Goal: Task Accomplishment & Management: Use online tool/utility

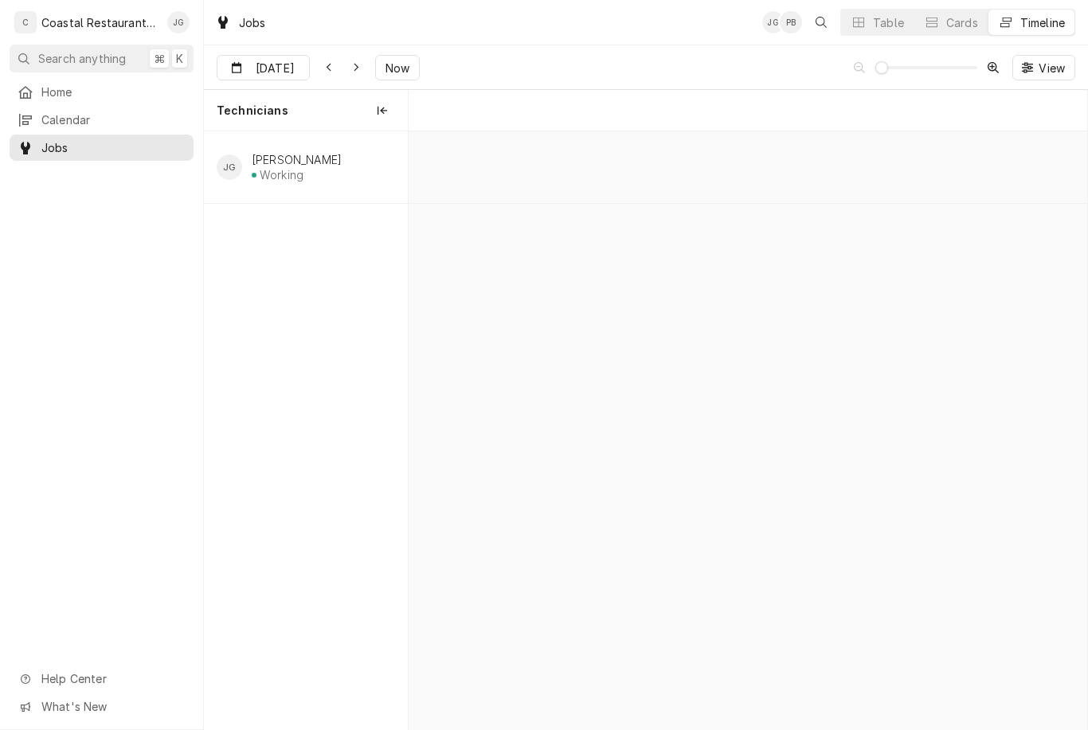
scroll to position [0, 13318]
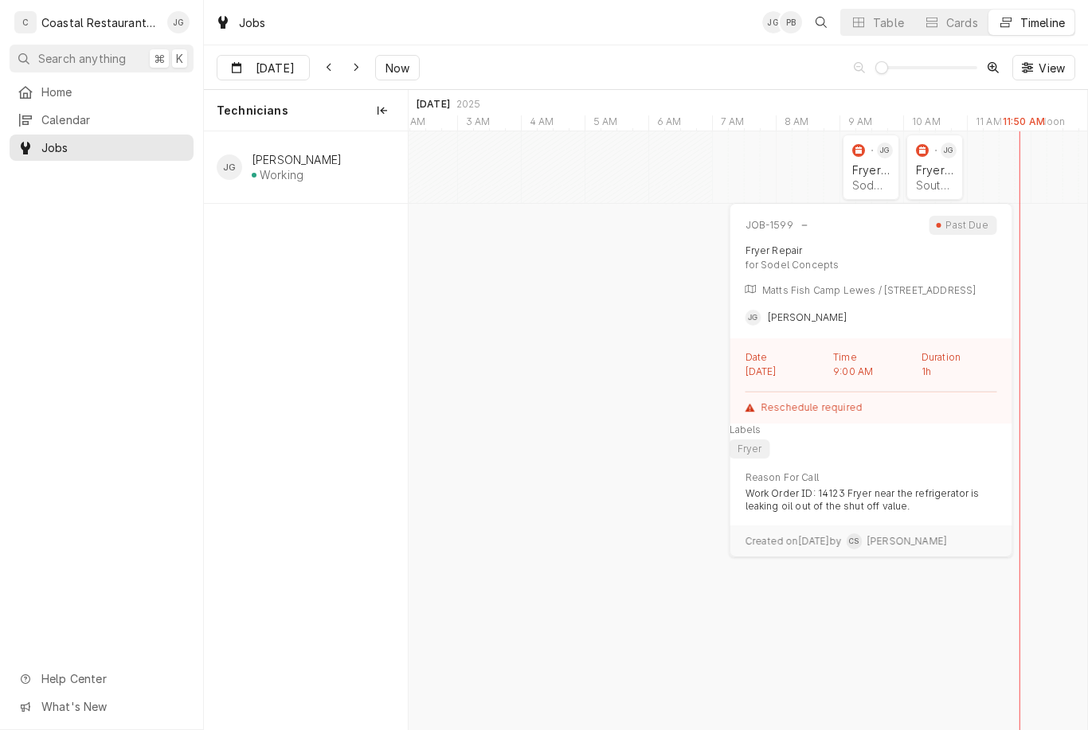
click at [862, 174] on div "Fryer Repair" at bounding box center [870, 170] width 37 height 14
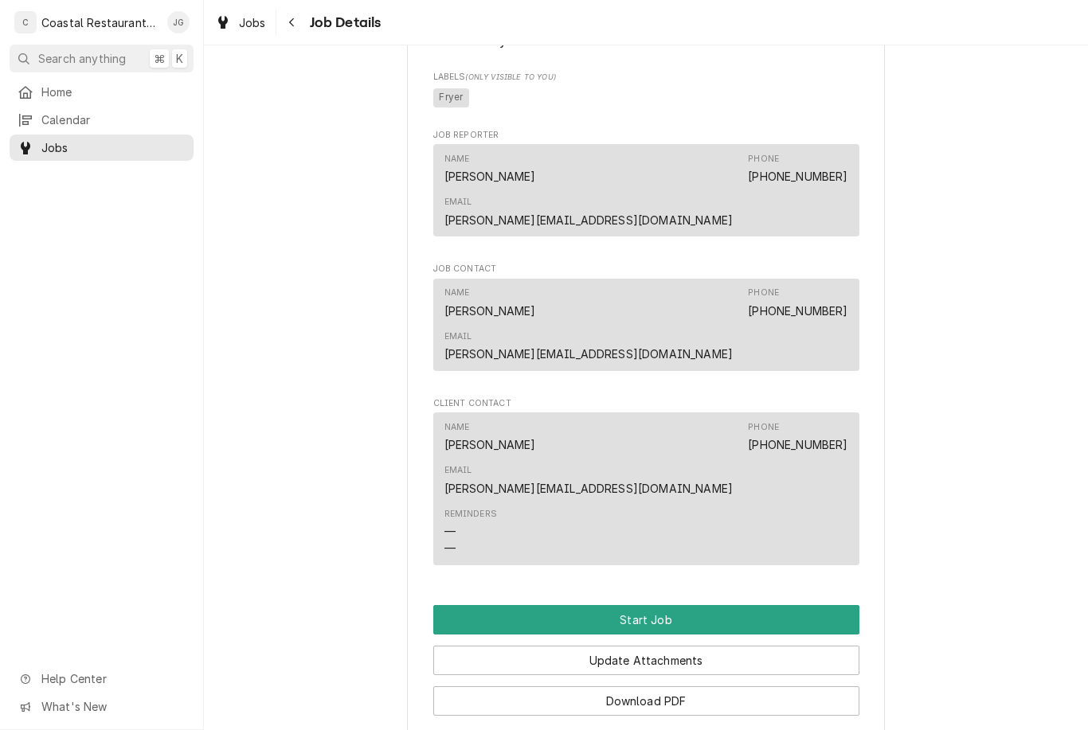
scroll to position [881, 0]
click at [718, 605] on button "Start Job" at bounding box center [646, 619] width 426 height 29
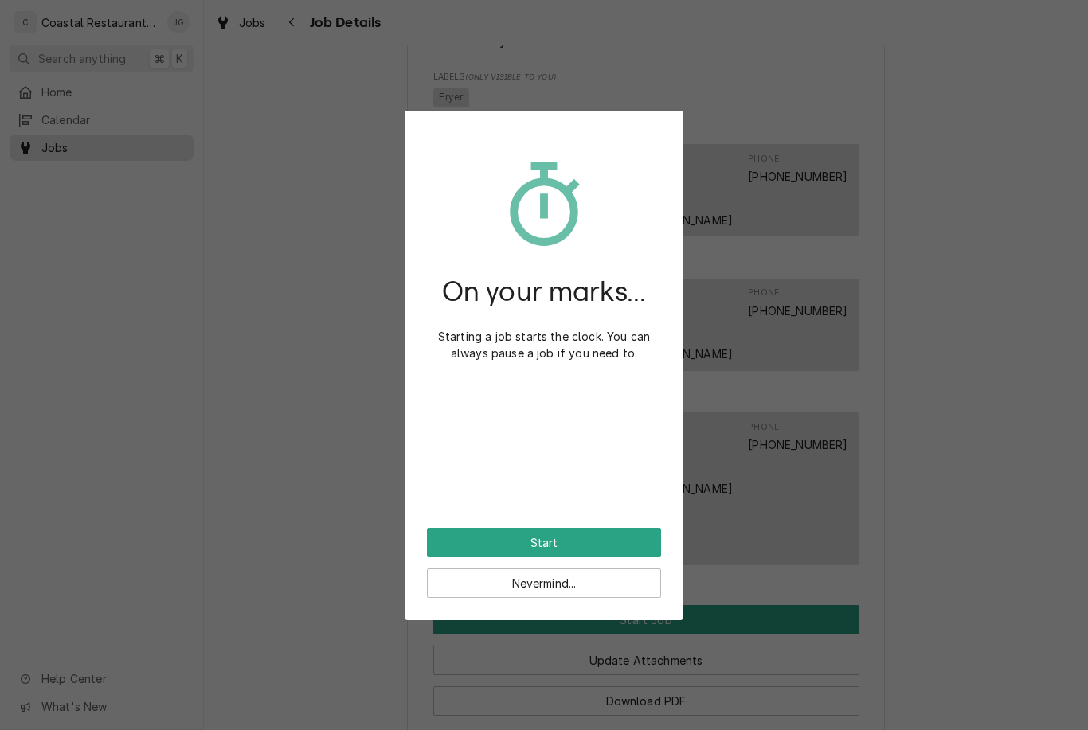
click at [610, 540] on button "Start" at bounding box center [544, 542] width 234 height 29
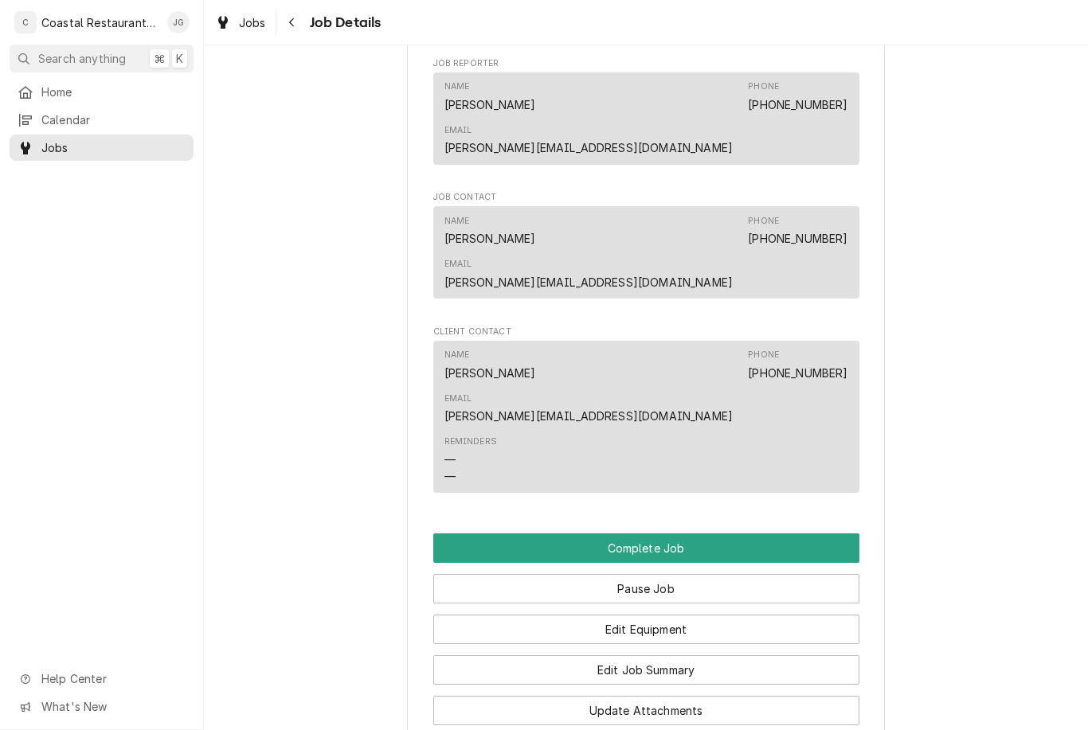
scroll to position [1002, 0]
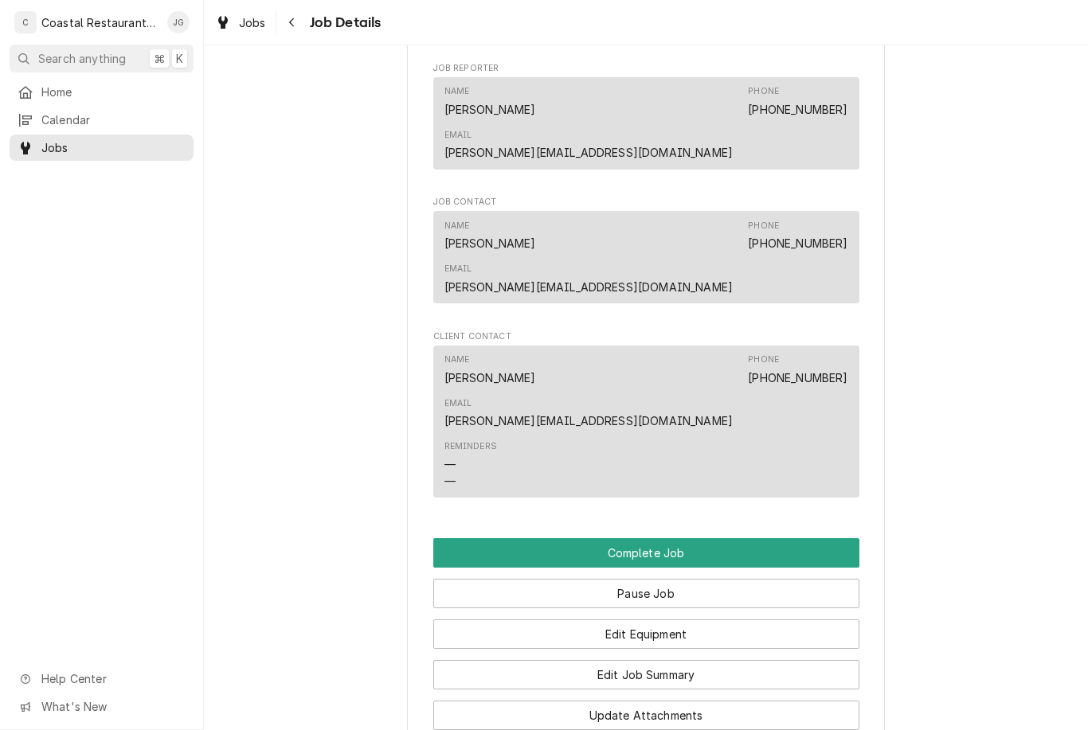
click at [680, 579] on button "Pause Job" at bounding box center [646, 593] width 426 height 29
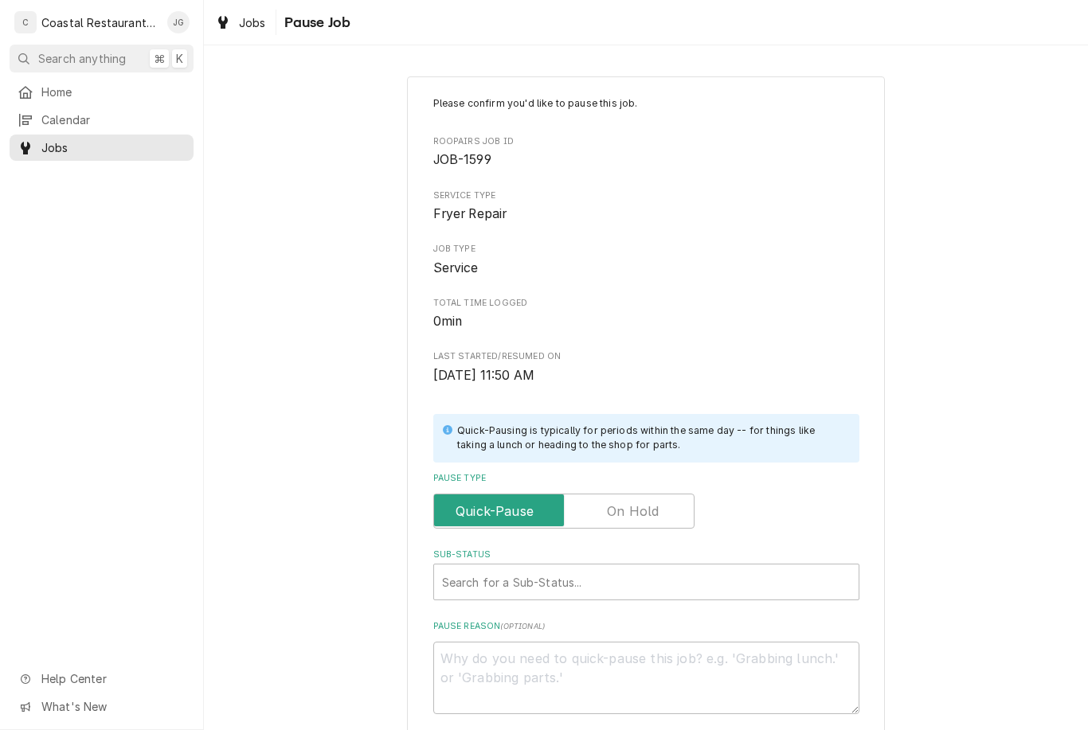
click at [649, 509] on label "Pause Type" at bounding box center [563, 511] width 261 height 35
click at [649, 509] on input "Pause Type" at bounding box center [563, 511] width 247 height 35
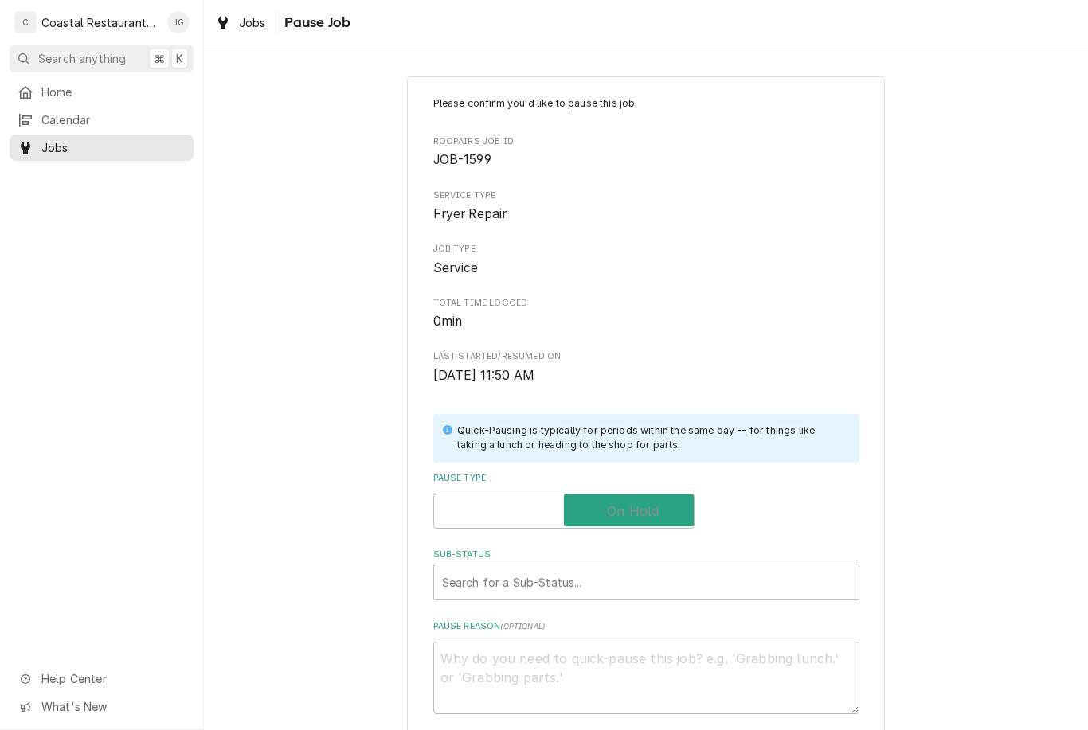
checkbox input "true"
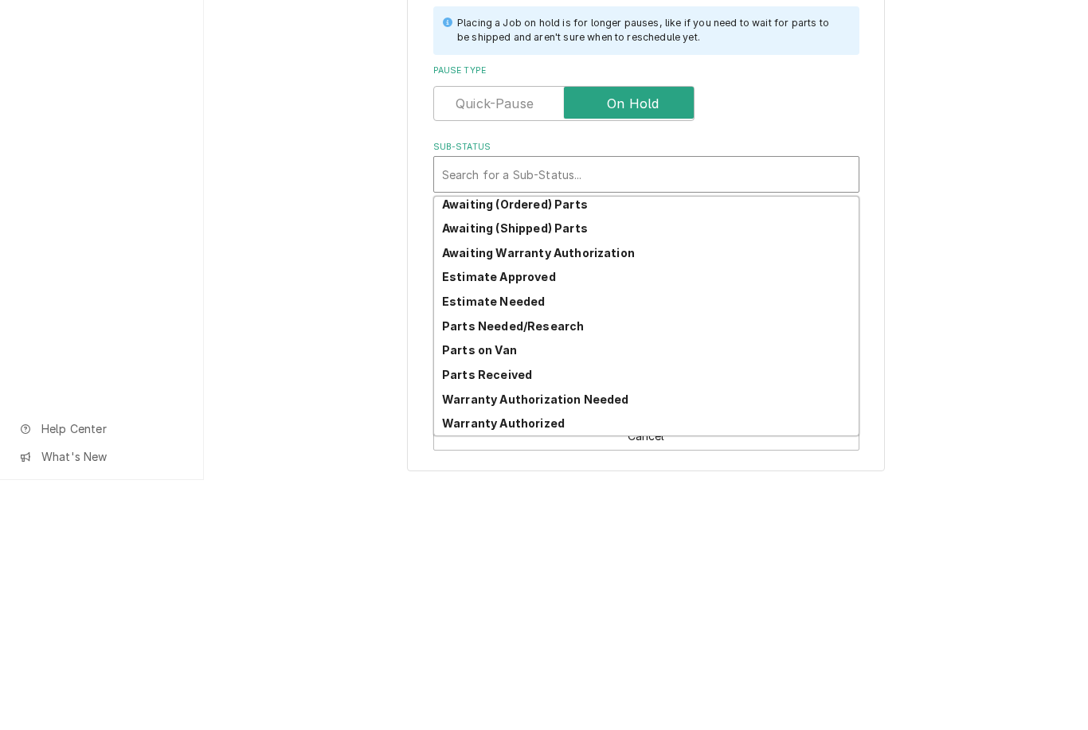
scroll to position [78, 0]
click at [573, 570] on strong "Parts Needed/Research" at bounding box center [513, 577] width 142 height 14
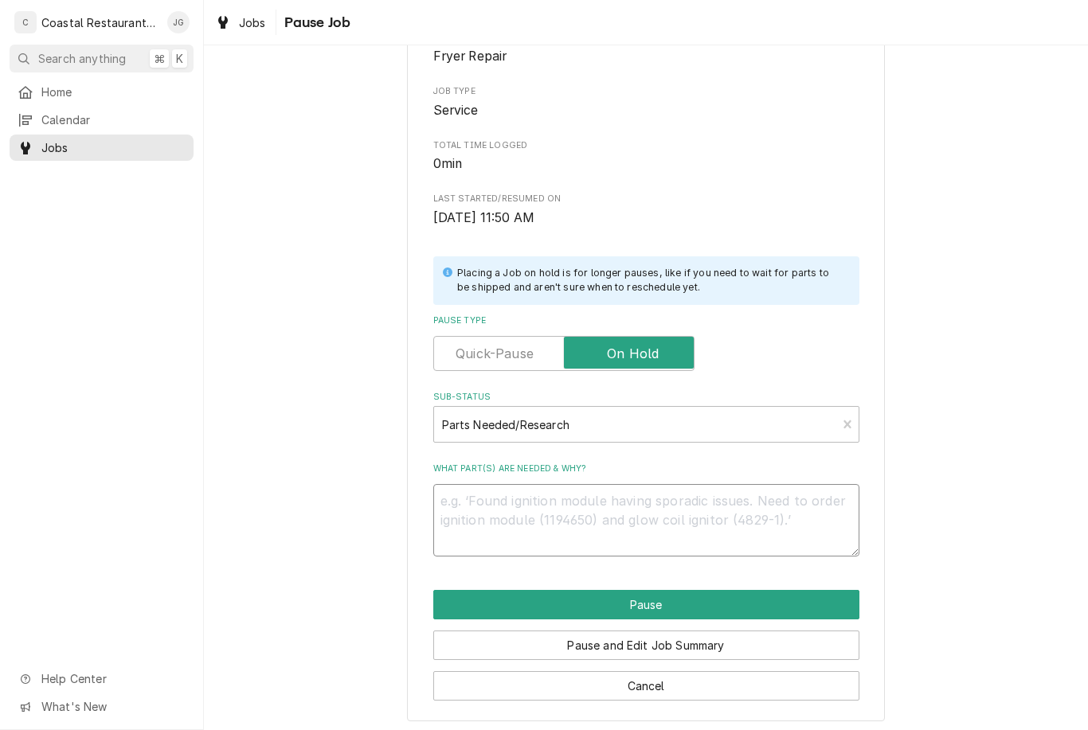
click at [527, 510] on textarea "What part(s) are needed & why?" at bounding box center [646, 520] width 426 height 72
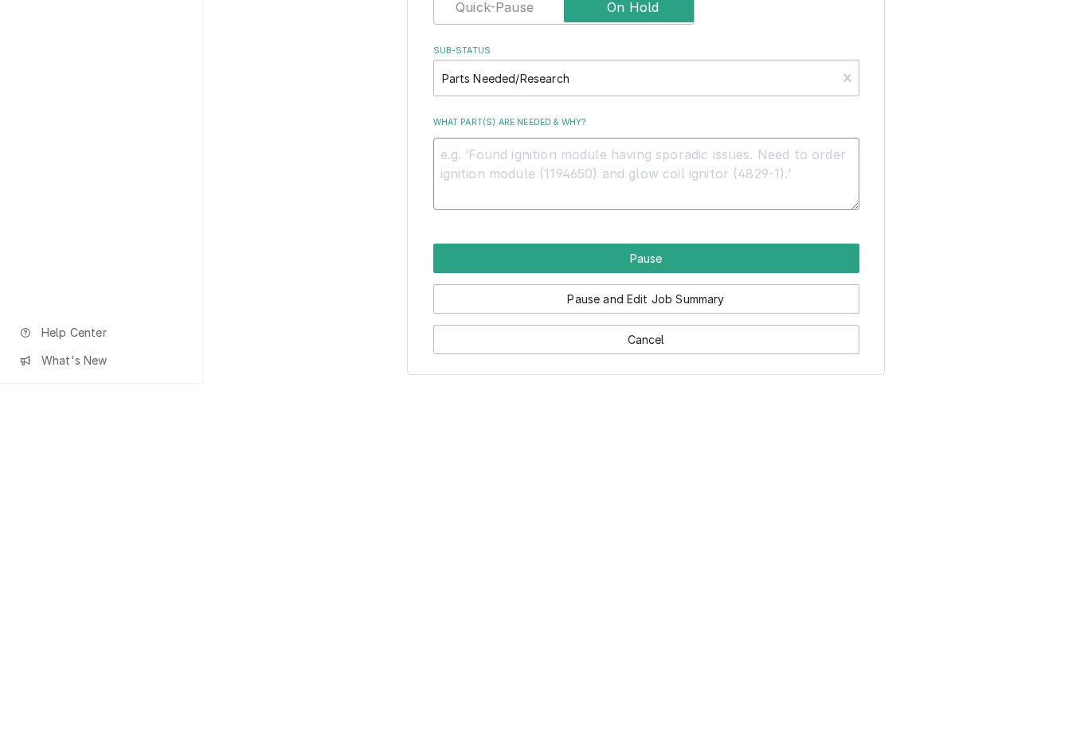
type textarea "x"
type textarea "Re"
type textarea "x"
type textarea "Res"
type textarea "x"
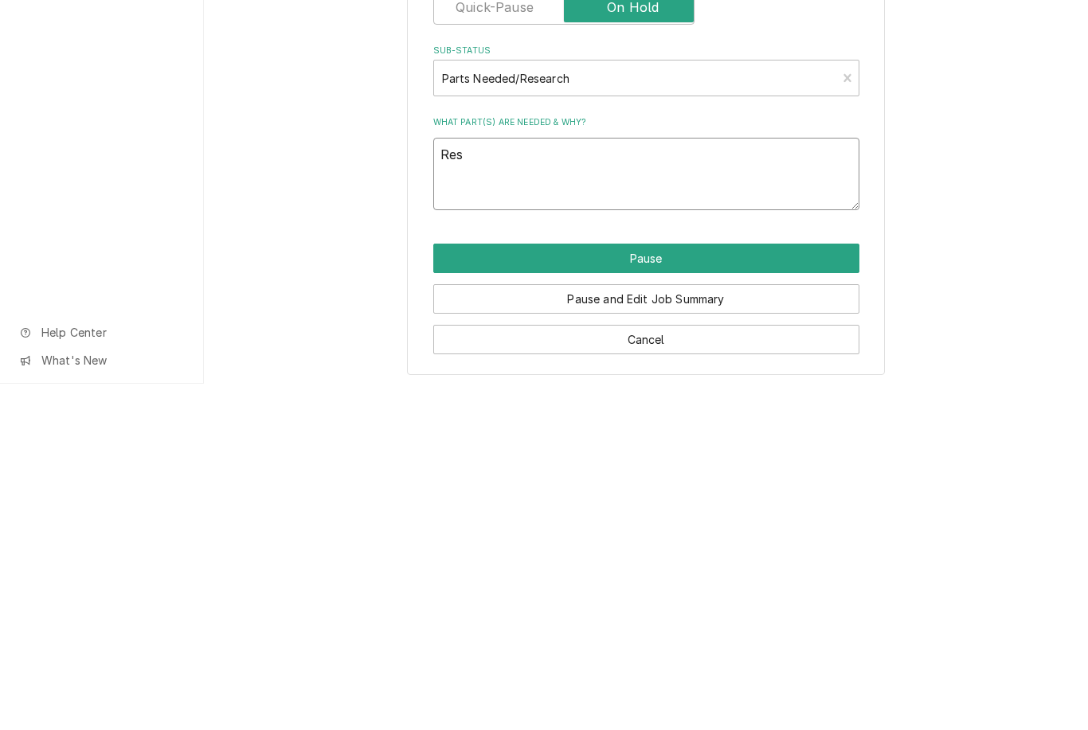
type textarea "Resc"
type textarea "x"
type textarea "Reschedule"
type textarea "x"
type textarea "Reschedule f"
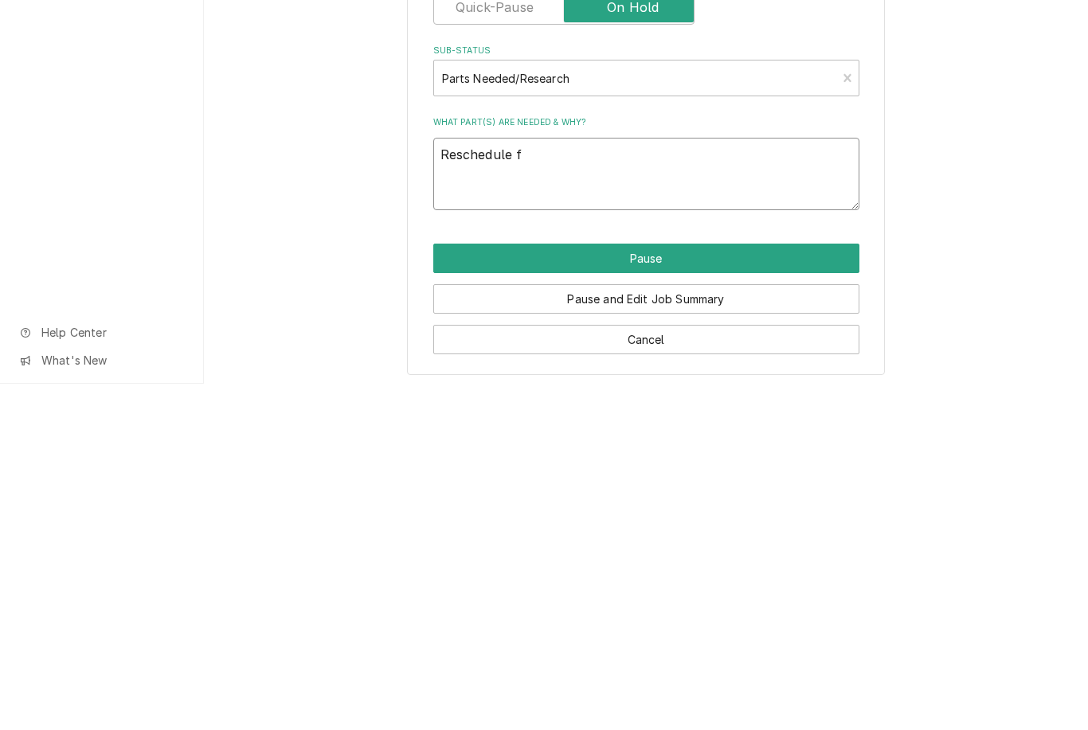
type textarea "x"
type textarea "Reschedule fo"
type textarea "x"
type textarea "Reschedule for"
type textarea "x"
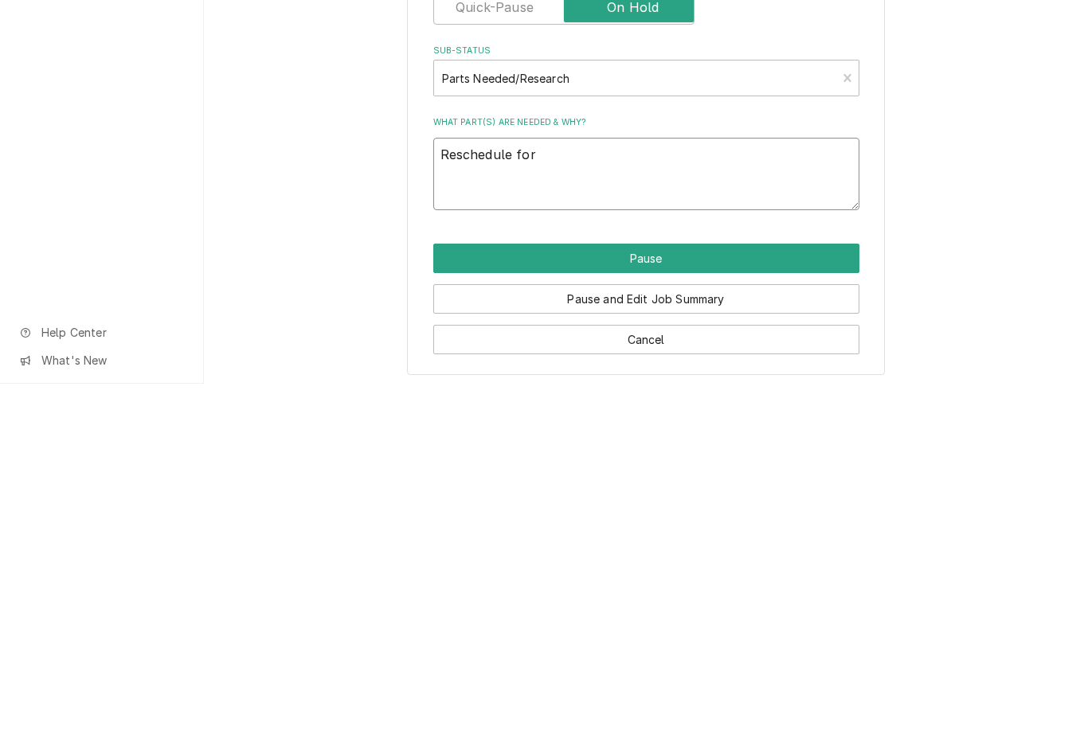
type textarea "Reschedule for"
type textarea "x"
type textarea "Reschedule for A"
type textarea "x"
type textarea "Reschedule for AM"
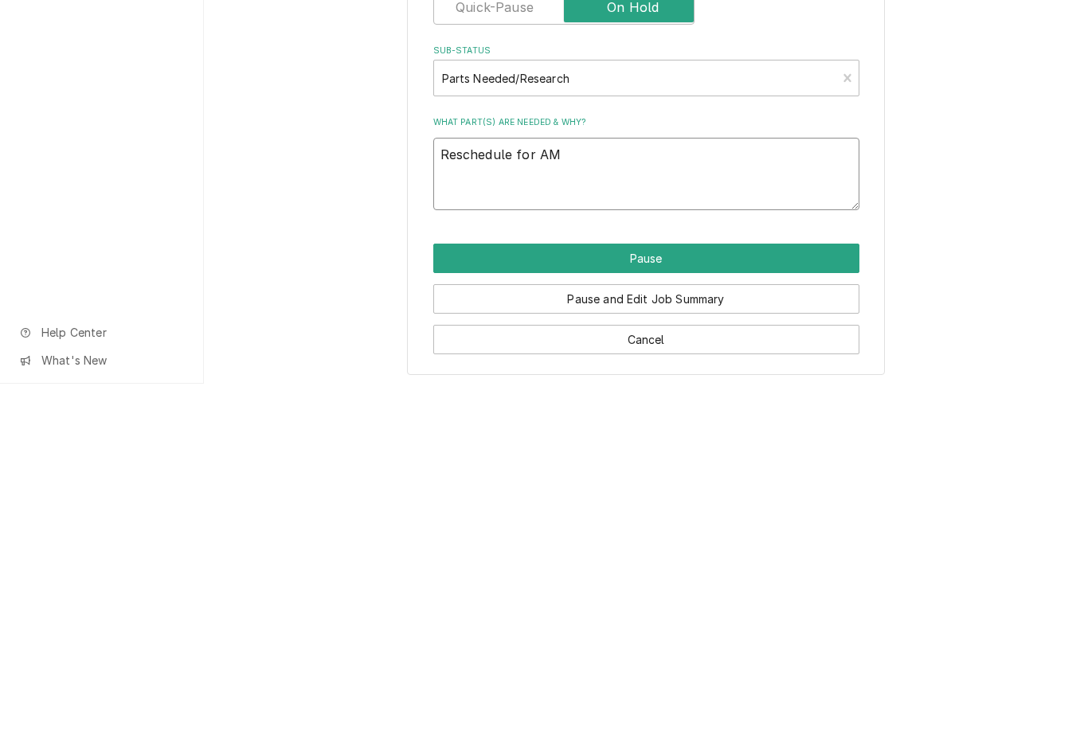
type textarea "x"
type textarea "Reschedule for AM s"
type textarea "x"
type textarea "Reschedule for AM se"
type textarea "x"
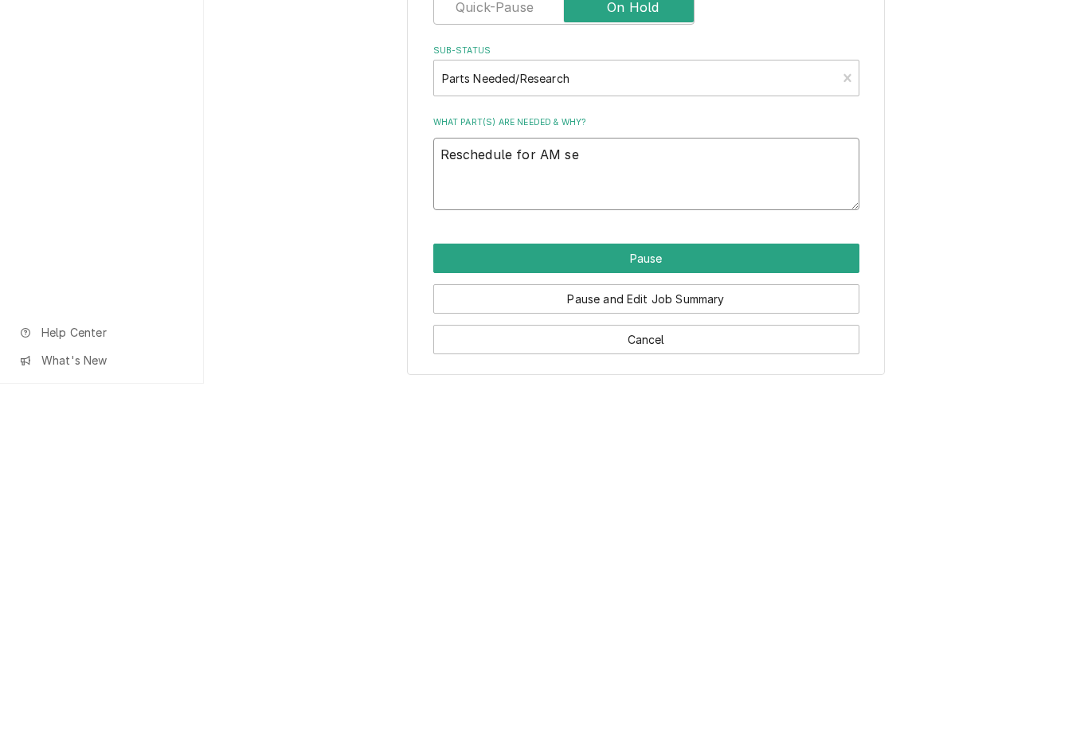
type textarea "Reschedule for AM ser"
type textarea "x"
type textarea "Reschedule for AM service"
type textarea "x"
type textarea "Reschedule for AM service t"
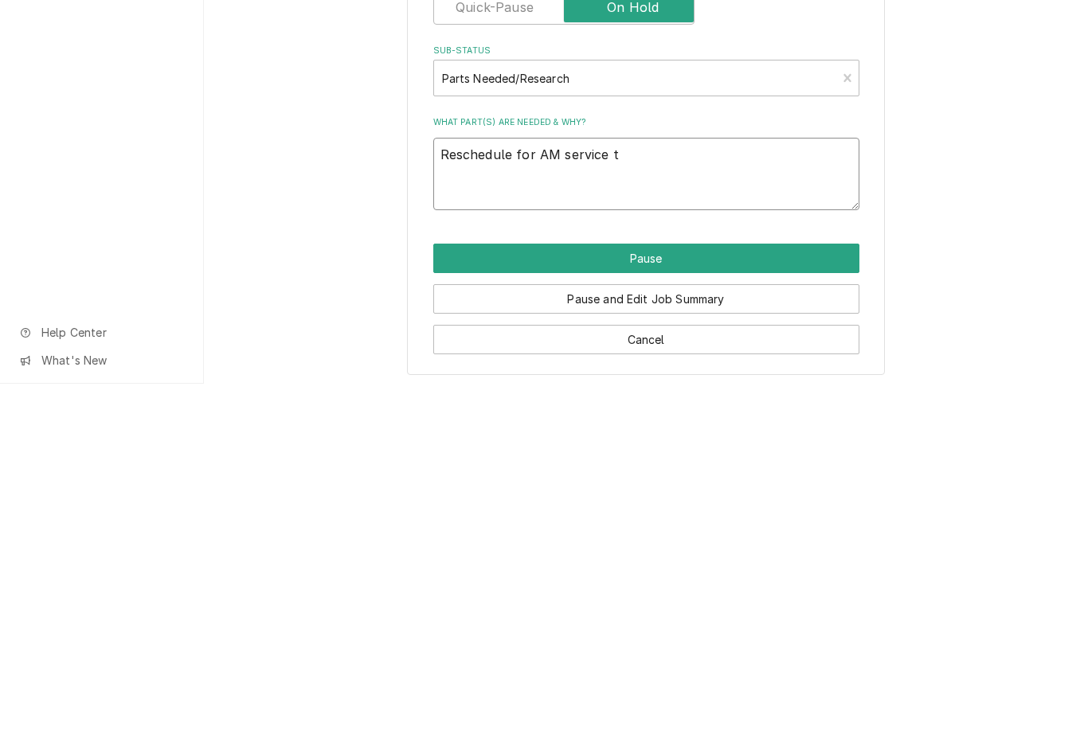
type textarea "x"
type textarea "Reschedule for AM service to"
type textarea "x"
type textarea "Reschedule for AM service tom"
type textarea "x"
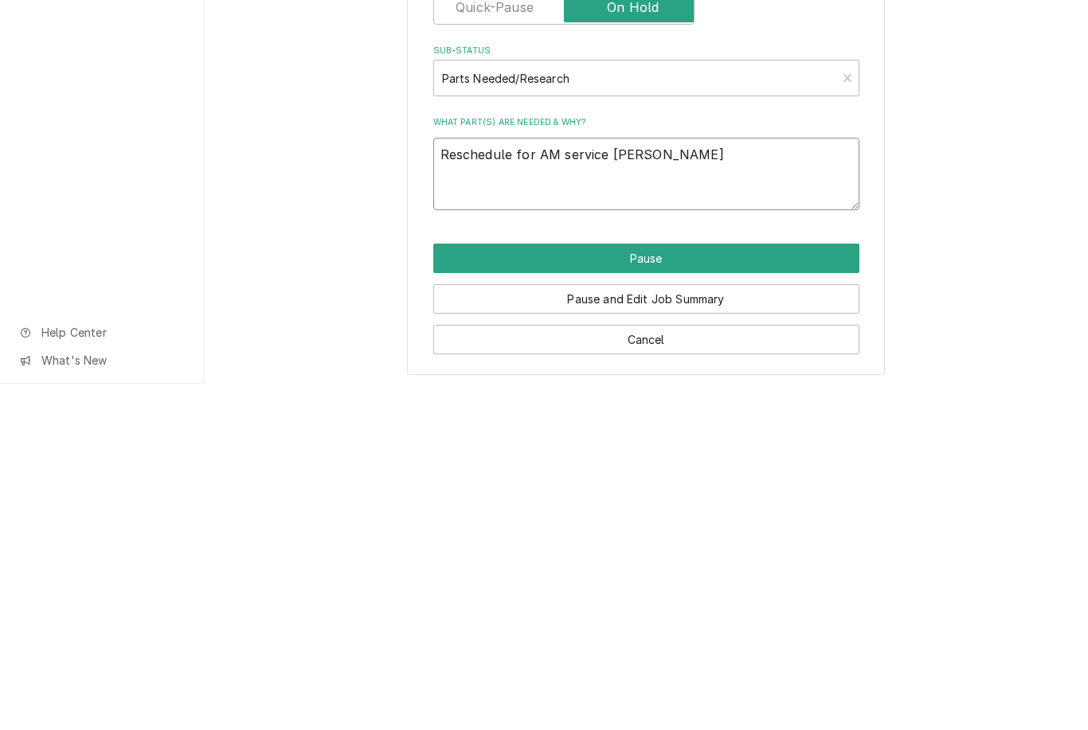
type textarea "Reschedule for AM service tomorrow"
type textarea "x"
type textarea "Reschedule for AM service tomorrow"
click at [668, 590] on button "Pause" at bounding box center [646, 604] width 426 height 29
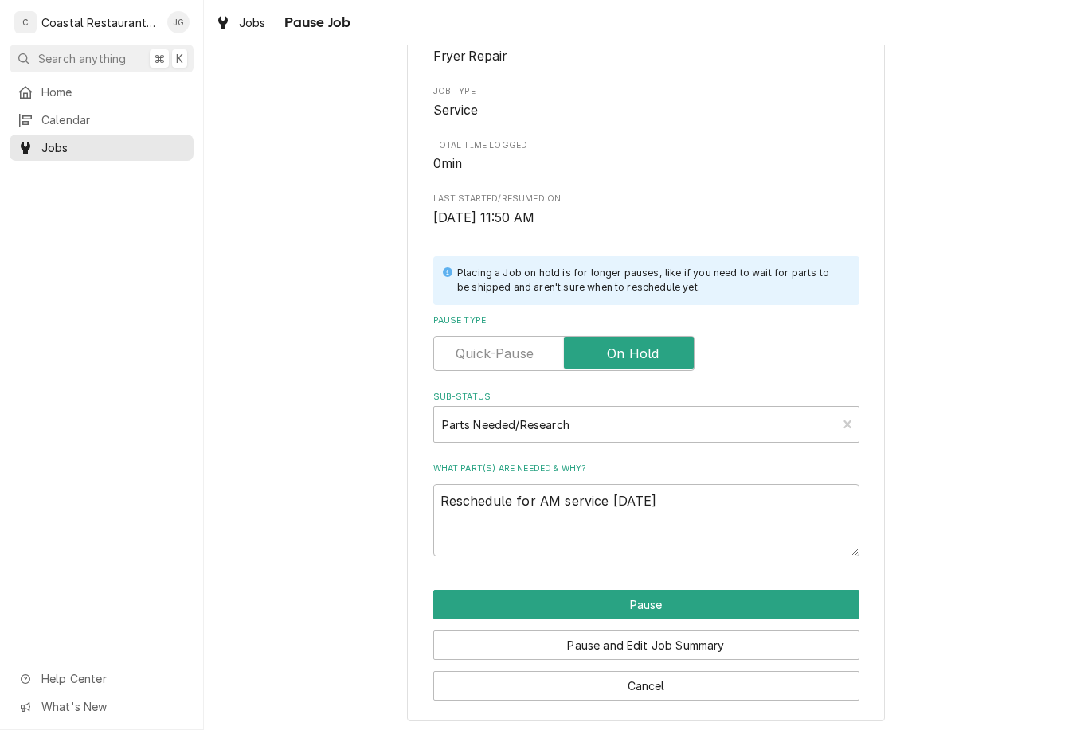
type textarea "x"
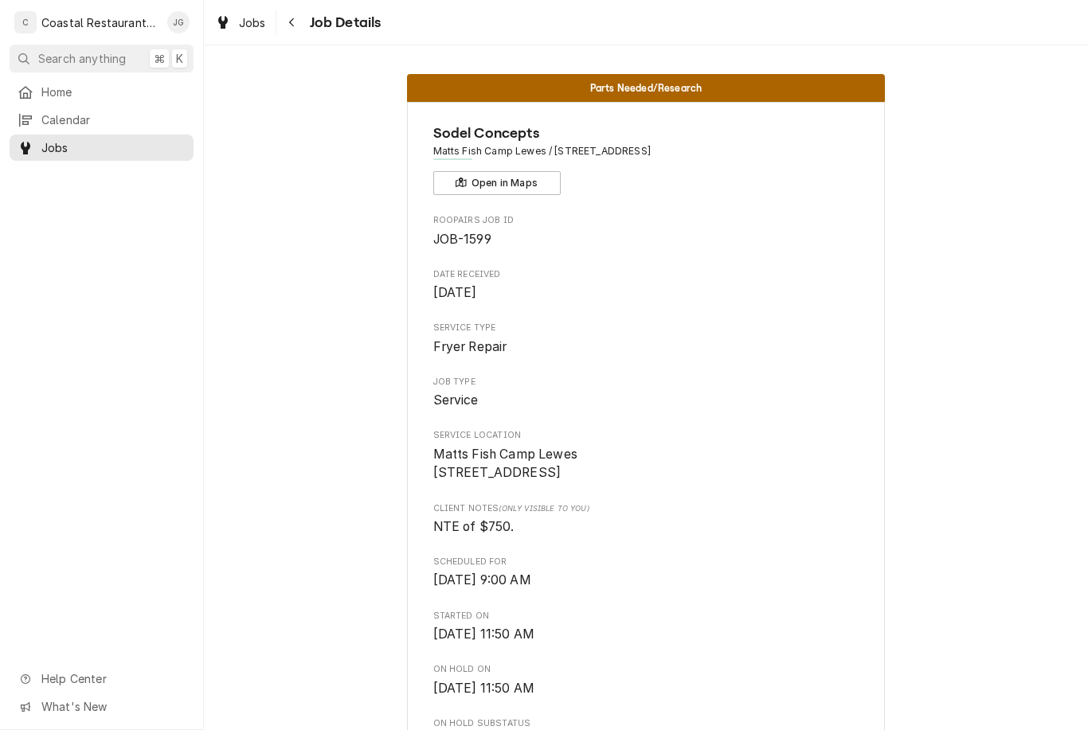
click at [108, 98] on div "Home" at bounding box center [102, 92] width 178 height 20
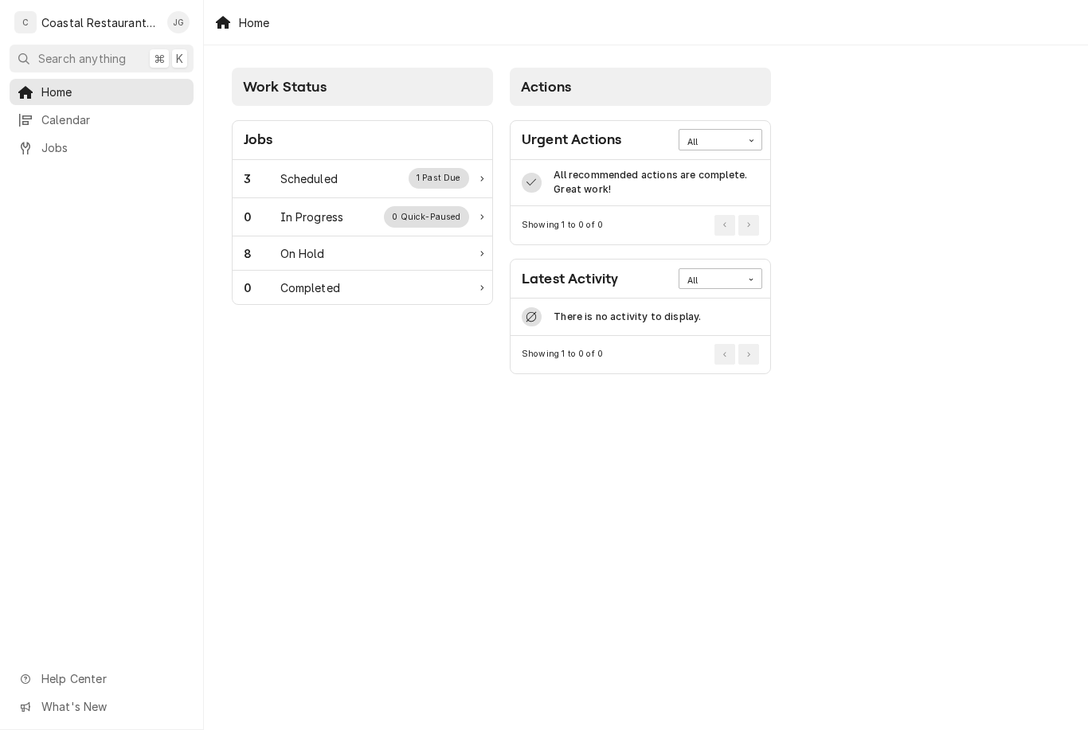
click at [309, 170] on div "Scheduled" at bounding box center [308, 178] width 57 height 17
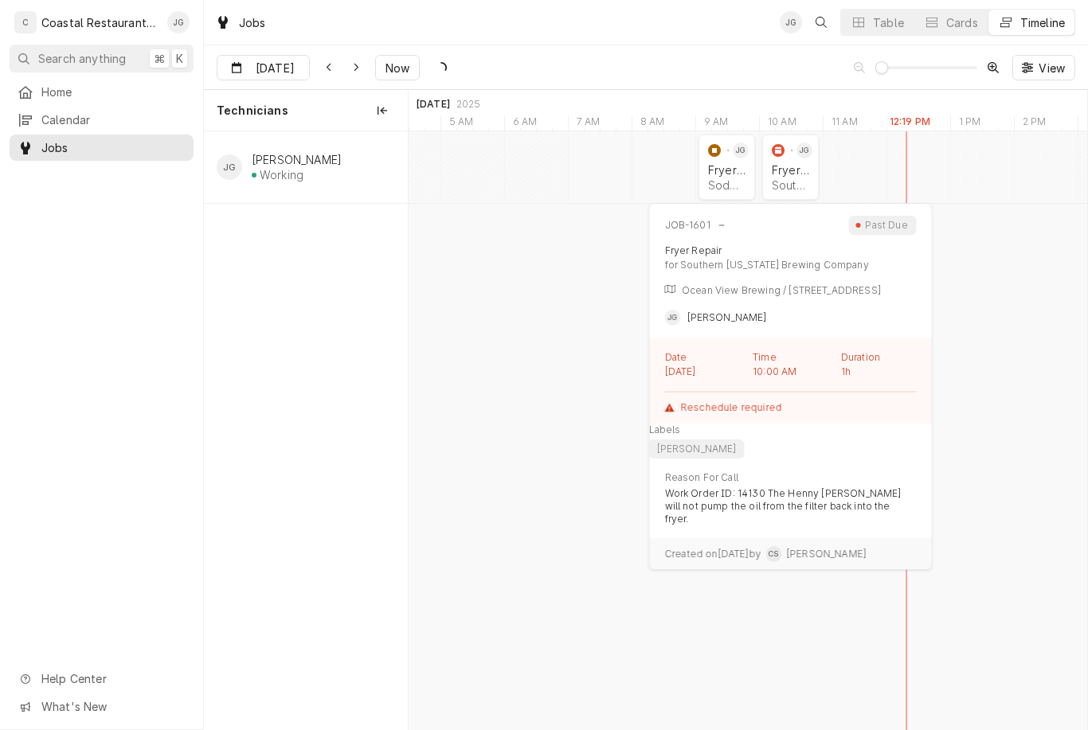
click at [812, 174] on div "Fryer Repair Southern Delaware Brewing Company | Ocean View, 19970" at bounding box center [791, 177] width 44 height 35
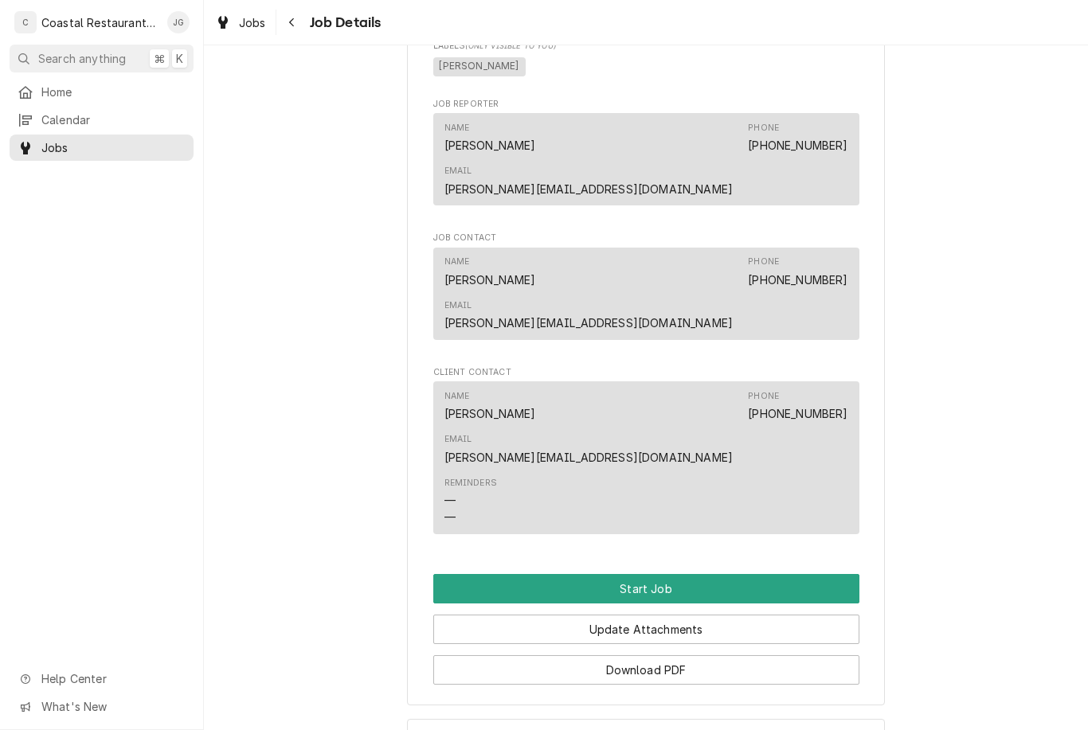
scroll to position [918, 0]
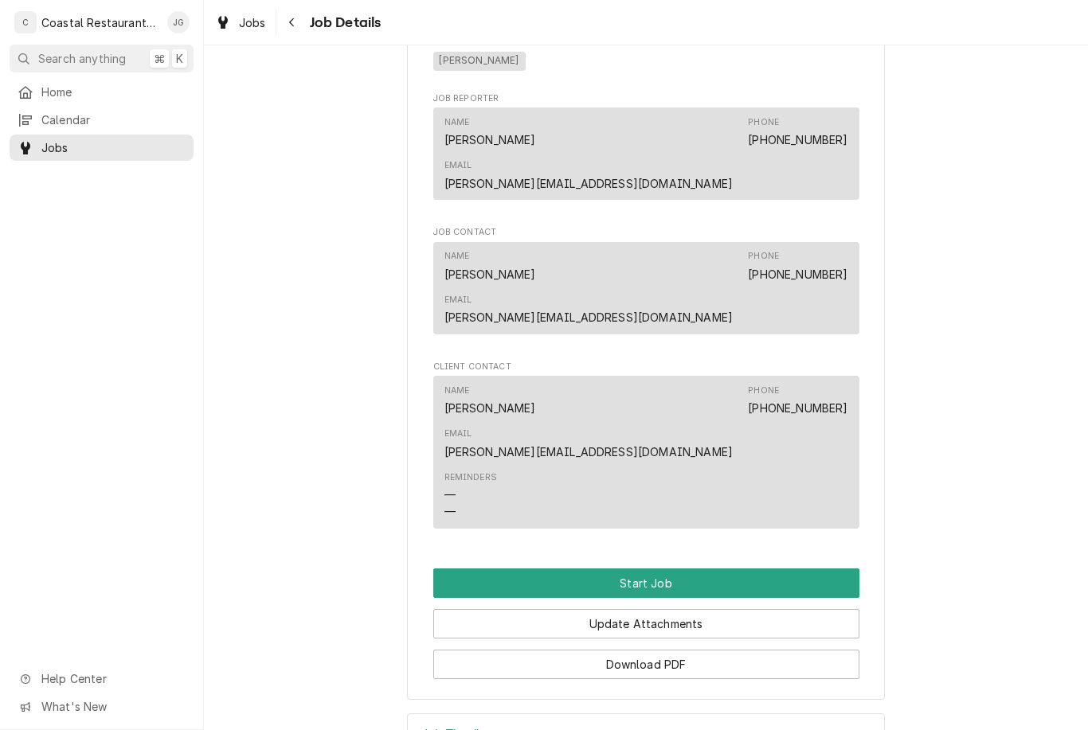
click at [664, 569] on button "Start Job" at bounding box center [646, 583] width 426 height 29
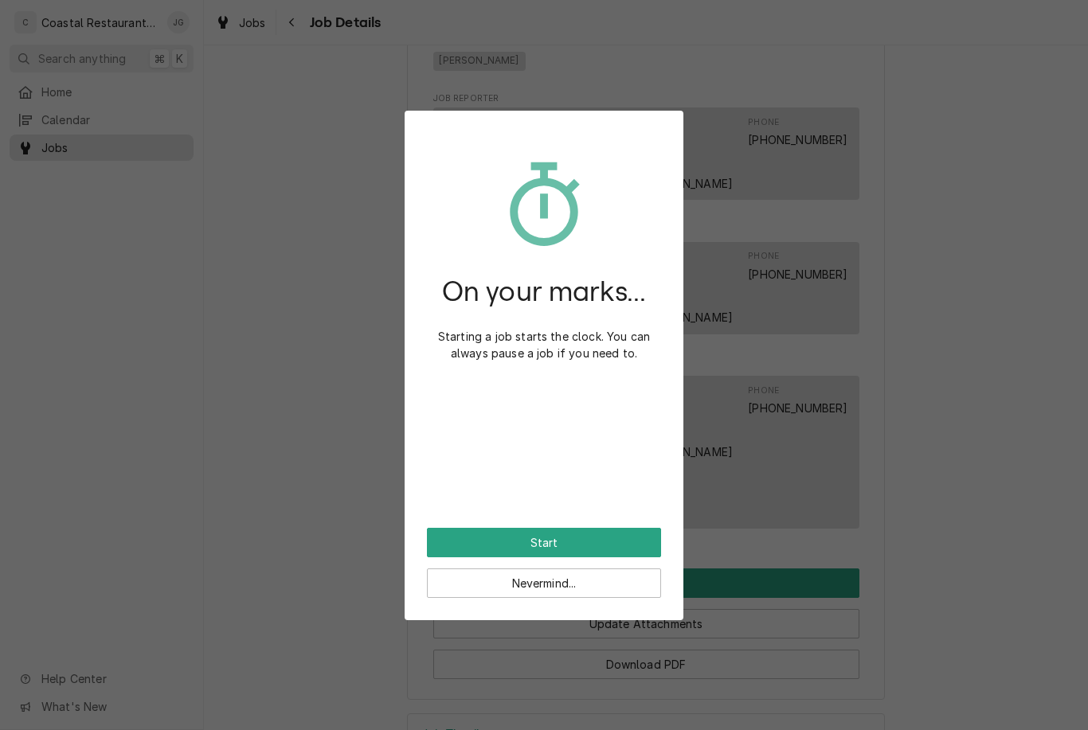
click at [597, 544] on button "Start" at bounding box center [544, 542] width 234 height 29
